Goal: Book appointment/travel/reservation

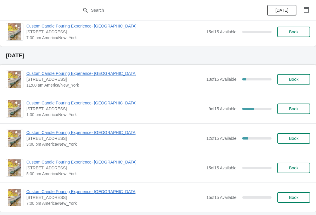
scroll to position [172, 0]
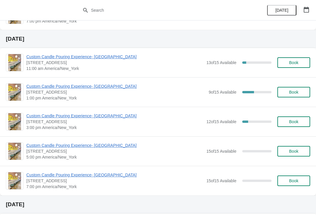
click at [111, 84] on span "Custom Candle Pouring Experience- [GEOGRAPHIC_DATA]" at bounding box center [115, 86] width 179 height 6
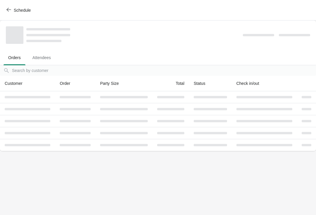
scroll to position [0, 0]
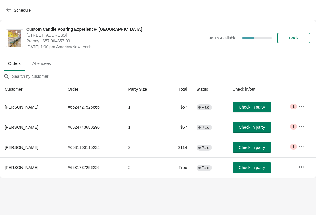
click at [297, 37] on span "Book" at bounding box center [293, 38] width 9 height 5
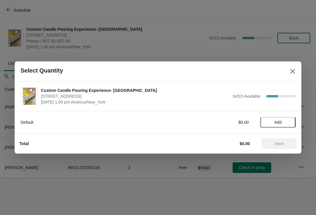
click at [287, 121] on span "Add" at bounding box center [277, 122] width 25 height 5
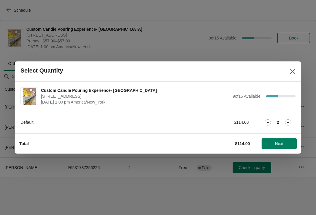
click at [276, 143] on span "Next" at bounding box center [279, 143] width 8 height 5
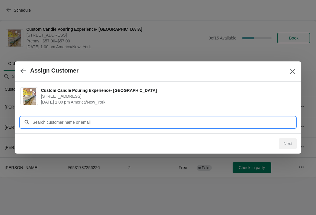
click at [246, 122] on input "Customer" at bounding box center [163, 122] width 263 height 11
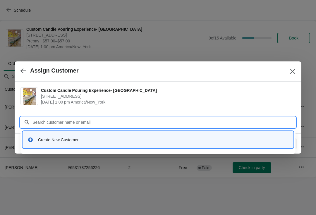
click at [167, 142] on div "Create New Customer" at bounding box center [163, 140] width 250 height 6
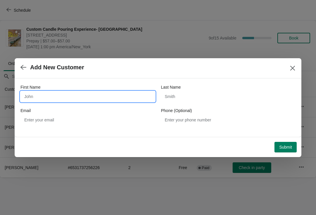
click at [133, 93] on input "First Name" at bounding box center [87, 96] width 134 height 11
type input "Jane"
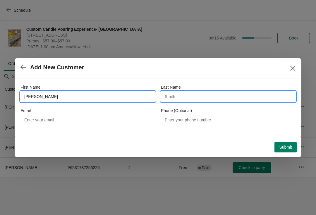
click at [208, 99] on input "Last Name" at bounding box center [228, 96] width 134 height 11
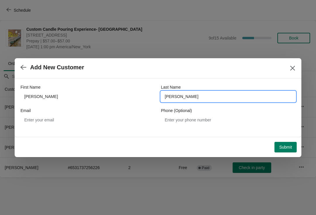
type input "Valentini"
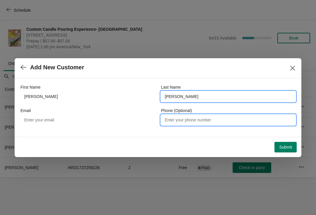
click at [222, 120] on input "Phone (Optional)" at bounding box center [228, 120] width 134 height 11
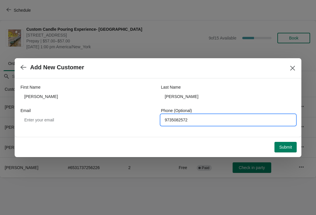
type input "9735082572"
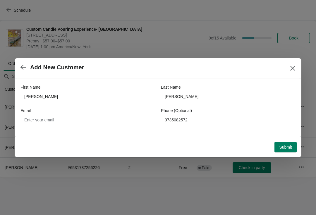
click at [283, 148] on span "Submit" at bounding box center [285, 147] width 13 height 5
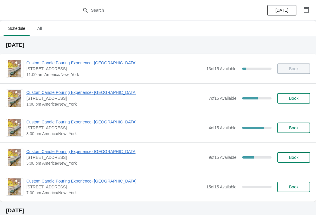
click at [106, 98] on span "[STREET_ADDRESS]" at bounding box center [115, 98] width 179 height 6
click at [104, 91] on span "Custom Candle Pouring Experience- [GEOGRAPHIC_DATA]" at bounding box center [115, 92] width 179 height 6
